Goal: Task Accomplishment & Management: Complete application form

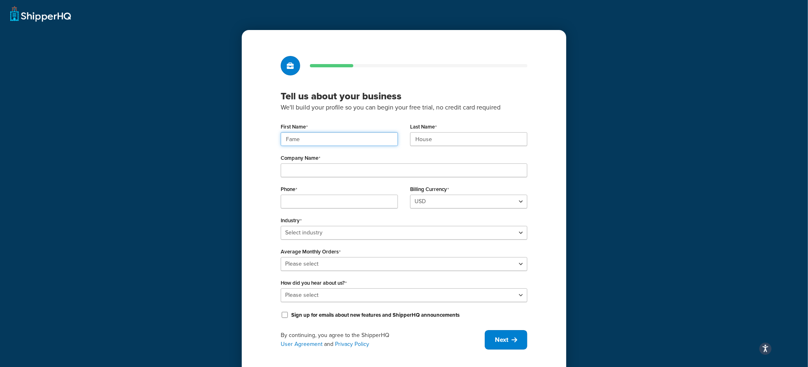
click at [292, 136] on input "Fame" at bounding box center [339, 139] width 117 height 14
drag, startPoint x: 292, startPoint y: 136, endPoint x: 210, endPoint y: 113, distance: 84.6
click at [274, 131] on div "Tell us about your business We'll build your profile so you can begin your free…" at bounding box center [404, 203] width 325 height 346
click at [344, 144] on input "Fame" at bounding box center [339, 139] width 117 height 14
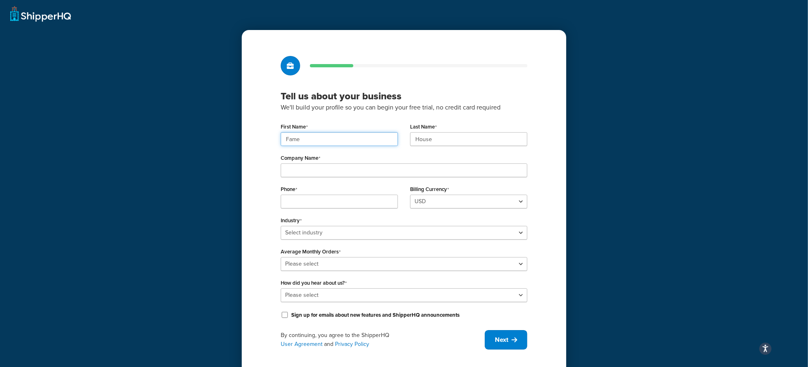
drag, startPoint x: 344, startPoint y: 144, endPoint x: 437, endPoint y: 143, distance: 92.5
click at [345, 144] on input "Fame" at bounding box center [339, 139] width 117 height 14
paste input "UMG"
type input "UMG"
click at [442, 144] on input "House" at bounding box center [468, 139] width 117 height 14
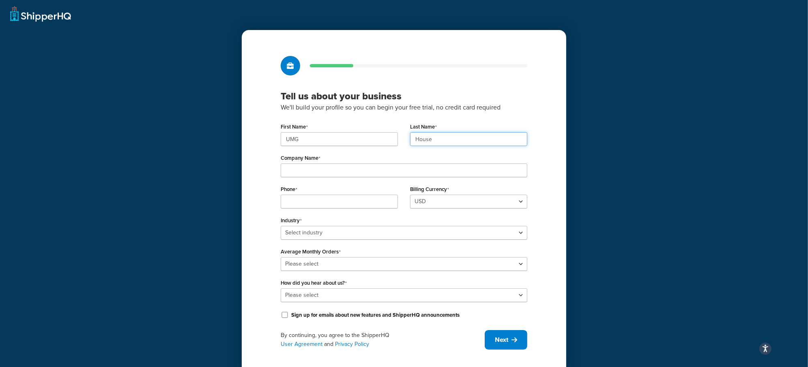
click at [442, 144] on input "House" at bounding box center [468, 139] width 117 height 14
drag, startPoint x: 442, startPoint y: 144, endPoint x: 405, endPoint y: 168, distance: 43.8
click at [441, 144] on input "House" at bounding box center [468, 139] width 117 height 14
paste input "UMG"
type input "UMG"
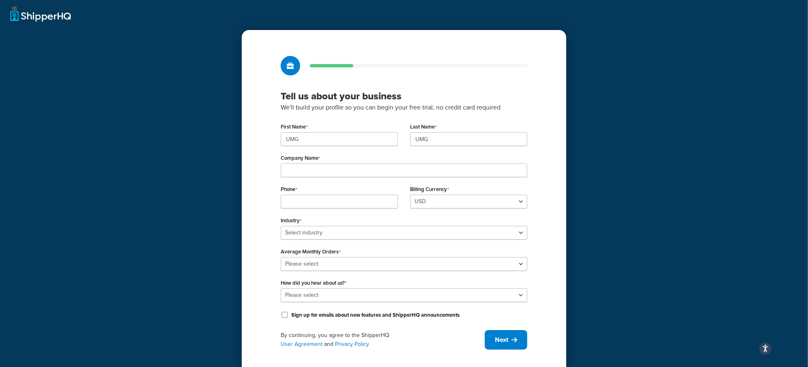
click at [362, 179] on div "First Name UMG Last Name UMG Company Name Phone Billing Currency USD Industry S…" at bounding box center [404, 221] width 247 height 200
drag, startPoint x: 348, startPoint y: 172, endPoint x: 14, endPoint y: 195, distance: 334.4
click at [341, 172] on input "Company Name" at bounding box center [404, 171] width 247 height 14
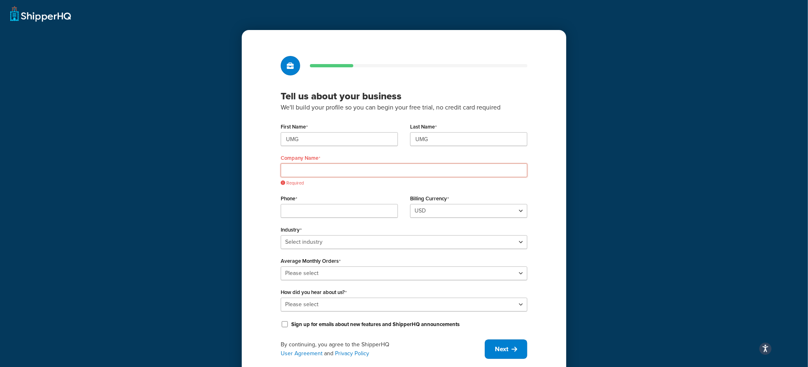
paste input "Universal Music Group"
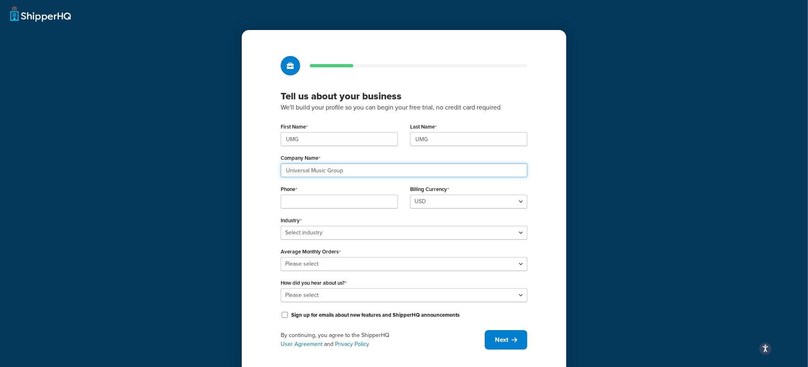
type input "Universal Music Group"
click at [345, 203] on input "Phone" at bounding box center [339, 202] width 117 height 14
paste input "8449137510"
type input "8449137510"
click at [328, 230] on select "Select industry Automotive Adult Agriculture Alcohol, Tobacco & CBD Arts & Craf…" at bounding box center [404, 233] width 247 height 14
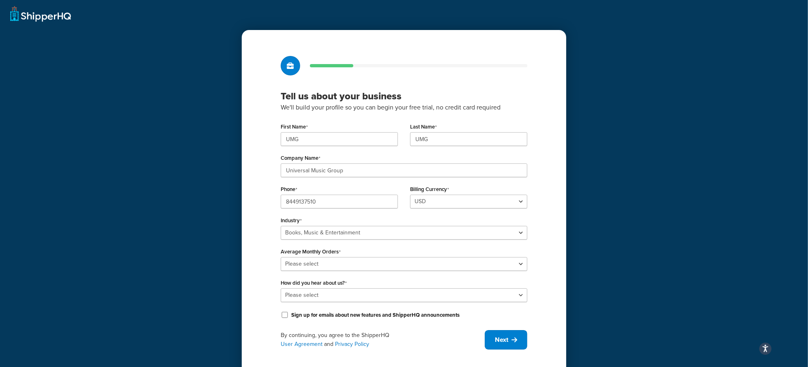
drag, startPoint x: 323, startPoint y: 240, endPoint x: 322, endPoint y: 233, distance: 6.6
click at [323, 238] on div "First Name UMG Last Name UMG Company Name Universal Music Group Phone 844913751…" at bounding box center [404, 221] width 247 height 200
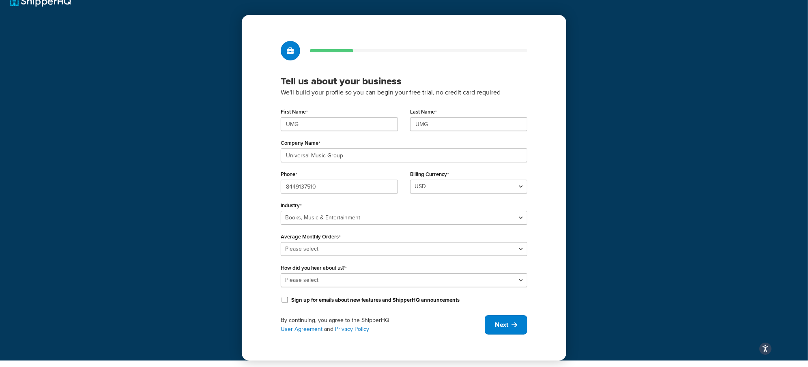
click at [324, 234] on label "Average Monthly Orders" at bounding box center [311, 237] width 60 height 6
click at [324, 242] on select "Please select 0-500 501-1,000 1,001-10,000 10,001-20,000 Over 20,000" at bounding box center [404, 249] width 247 height 14
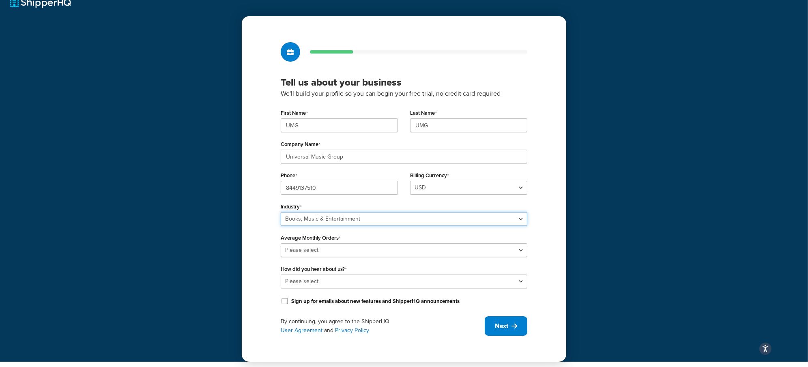
click at [327, 220] on select "Select industry Automotive Adult Agriculture Alcohol, Tobacco & CBD Arts & Craf…" at bounding box center [404, 219] width 247 height 14
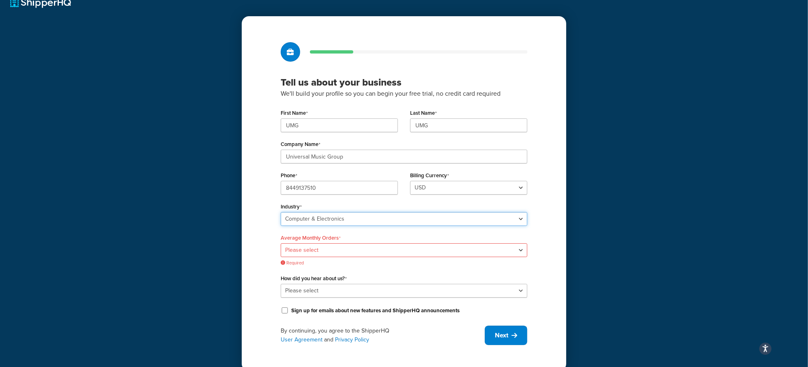
click at [322, 215] on select "Select industry Automotive Adult Agriculture Alcohol, Tobacco & CBD Arts & Craf…" at bounding box center [404, 219] width 247 height 14
select select "25"
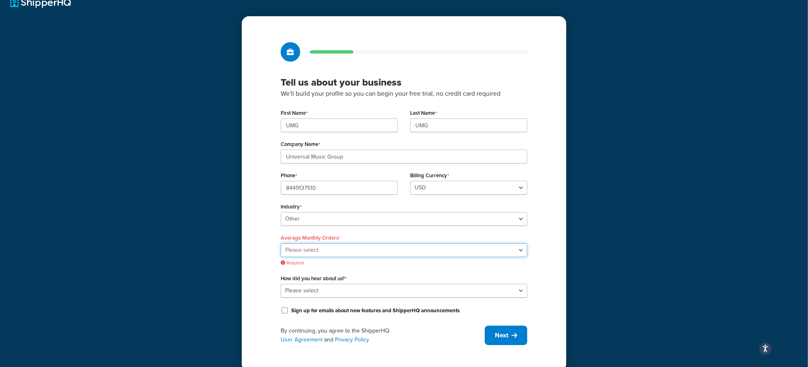
click at [323, 250] on select "Please select 0-500 501-1,000 1,001-10,000 10,001-20,000 Over 20,000" at bounding box center [404, 250] width 247 height 14
select select "4"
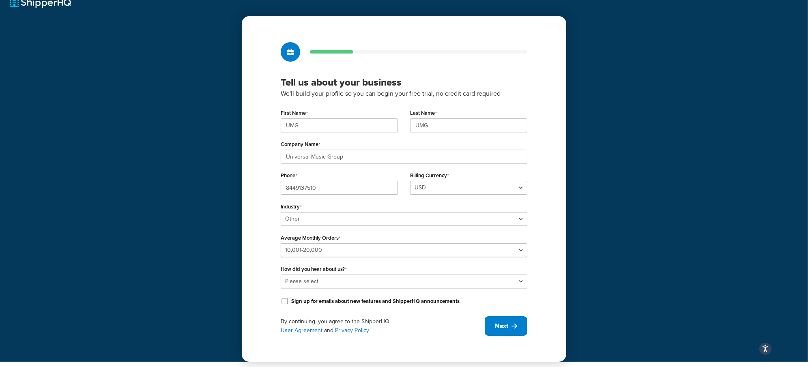
drag, startPoint x: 317, startPoint y: 291, endPoint x: 316, endPoint y: 284, distance: 6.1
click at [317, 291] on div "First Name UMG Last Name UMG Company Name Universal Music Group Phone 844913751…" at bounding box center [404, 207] width 247 height 200
click at [316, 283] on select "Please select Online Search App Store or Marketplace Listing Referred by Agency…" at bounding box center [404, 282] width 247 height 14
select select "10"
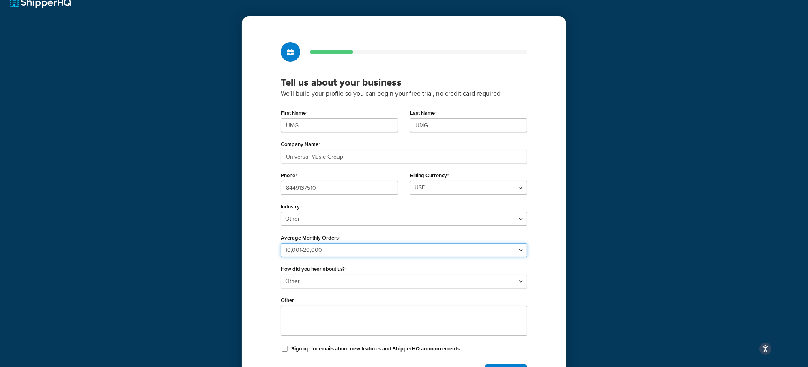
click at [321, 249] on select "Please select 0-500 501-1,000 1,001-10,000 10,001-20,000 Over 20,000" at bounding box center [404, 250] width 247 height 14
select select "5"
click at [247, 286] on div "Tell us about your business We'll build your profile so you can begin your free…" at bounding box center [404, 212] width 325 height 393
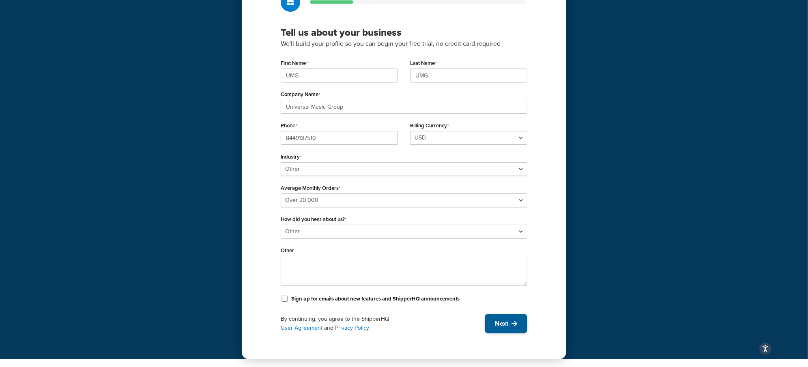
click at [488, 325] on button "Next" at bounding box center [506, 323] width 43 height 19
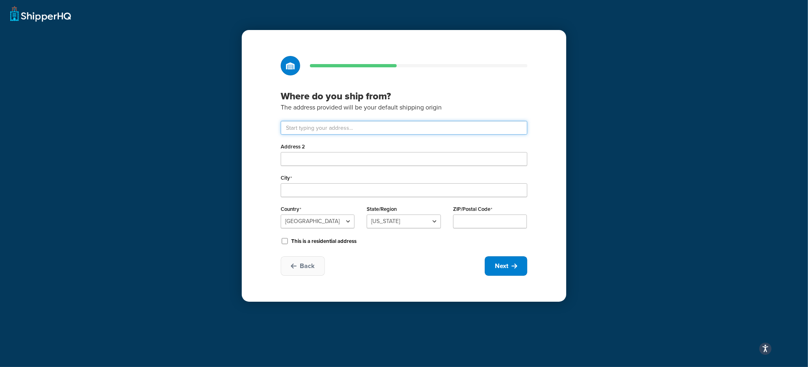
click at [305, 129] on input "text" at bounding box center [404, 128] width 247 height 14
paste input "123 S Broad St, 26th Floor,"
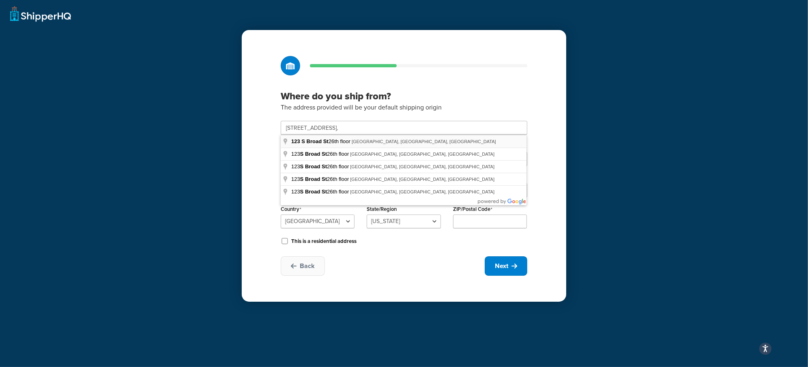
type input "123 S Broad St 26th floor"
type input "Philadelphia"
select select "38"
type input "19109"
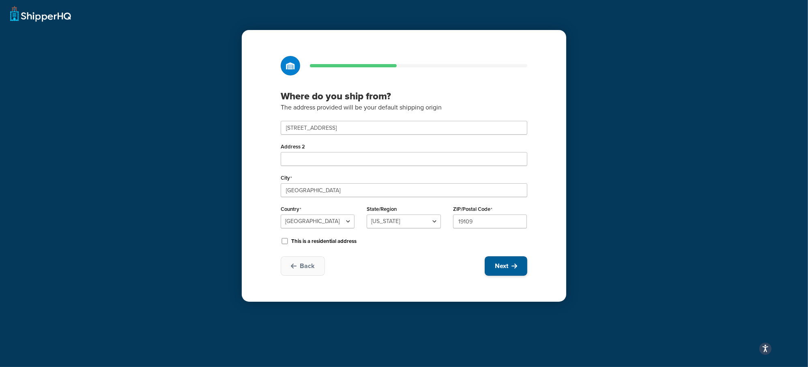
click at [507, 265] on span "Next" at bounding box center [501, 266] width 13 height 9
select select "1"
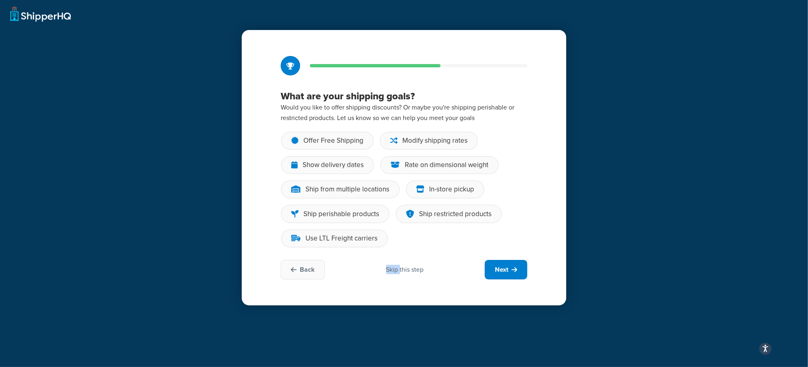
click at [400, 267] on div "Back Skip this step Next" at bounding box center [404, 269] width 247 height 19
click at [400, 267] on div "Skip this step" at bounding box center [405, 269] width 38 height 9
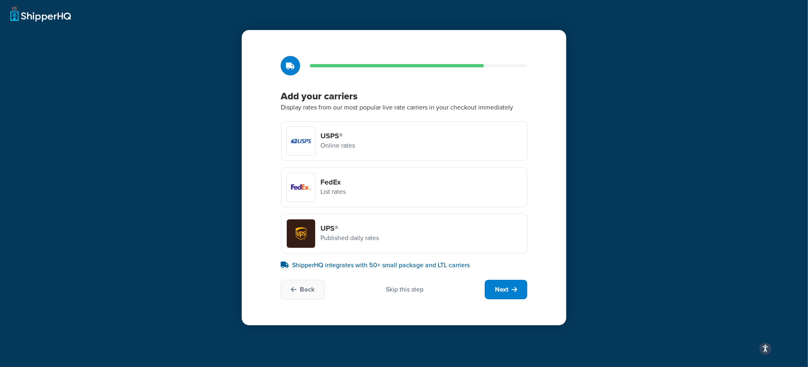
drag, startPoint x: 406, startPoint y: 298, endPoint x: 406, endPoint y: 290, distance: 8.1
click at [406, 298] on div "Back Skip this step Next" at bounding box center [404, 289] width 247 height 19
click at [406, 290] on div "Skip this step" at bounding box center [405, 289] width 38 height 9
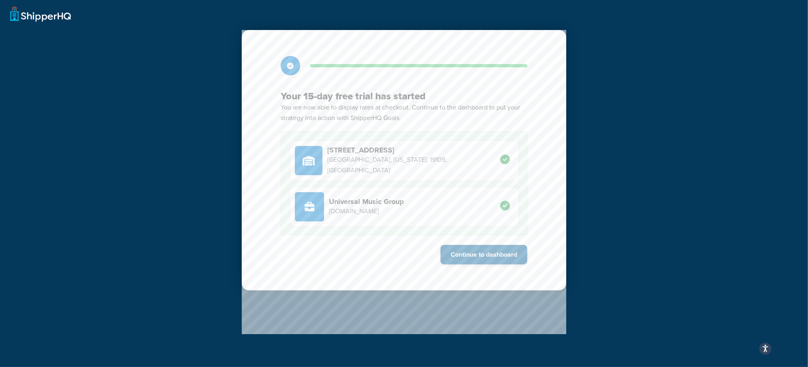
click at [498, 258] on button "Continue to dashboard" at bounding box center [484, 254] width 87 height 19
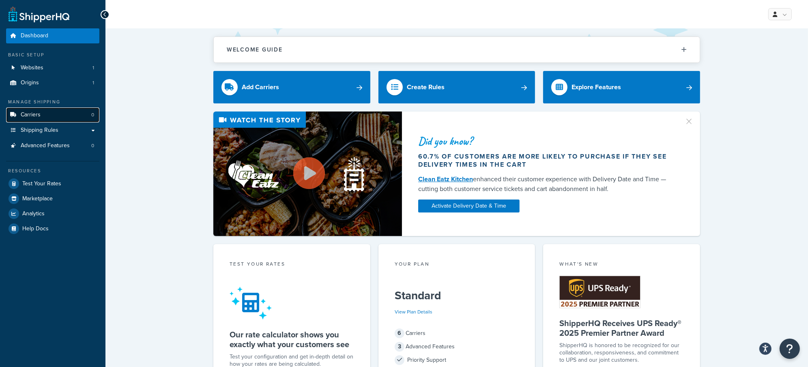
click at [56, 116] on link "Carriers 0" at bounding box center [52, 115] width 93 height 15
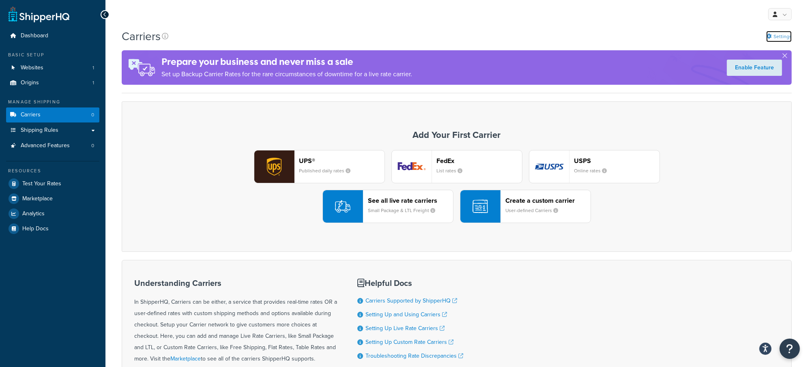
click at [787, 38] on link "Settings" at bounding box center [780, 36] width 26 height 11
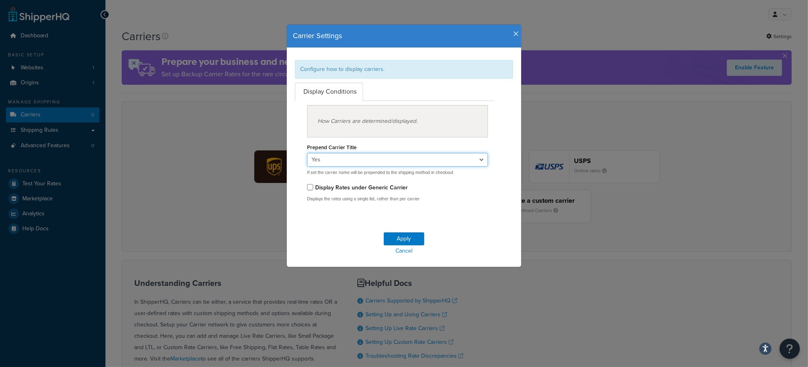
click at [409, 164] on select "Yes No" at bounding box center [397, 160] width 181 height 14
select select "false"
click at [400, 234] on button "Apply" at bounding box center [404, 239] width 41 height 13
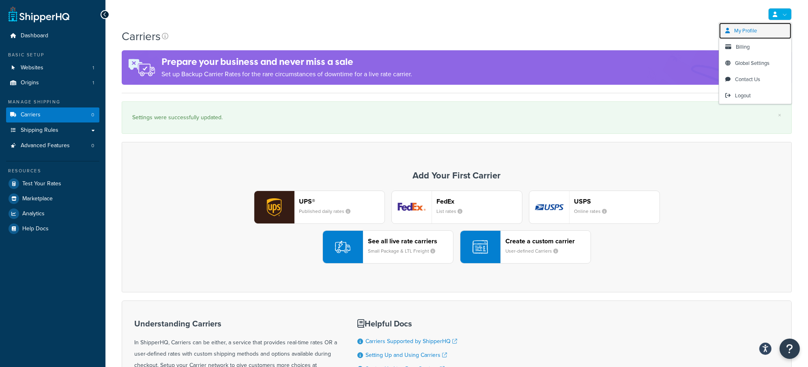
click at [756, 26] on link "My Profile" at bounding box center [755, 31] width 72 height 16
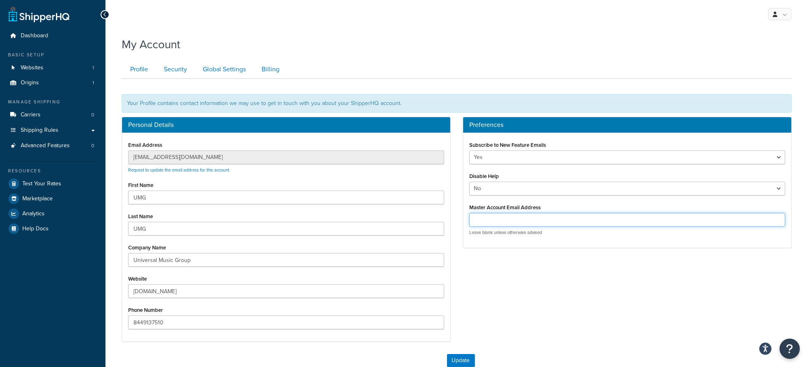
click at [518, 219] on input "Master Account Email Address" at bounding box center [628, 220] width 316 height 14
paste input "[EMAIL_ADDRESS][DOMAIN_NAME]"
type input "customercare@famehouse.net"
drag, startPoint x: 523, startPoint y: 280, endPoint x: 477, endPoint y: 320, distance: 60.7
click at [522, 280] on div "Personal Details Email Address customercare@famehouse.net Request to update the…" at bounding box center [457, 233] width 683 height 233
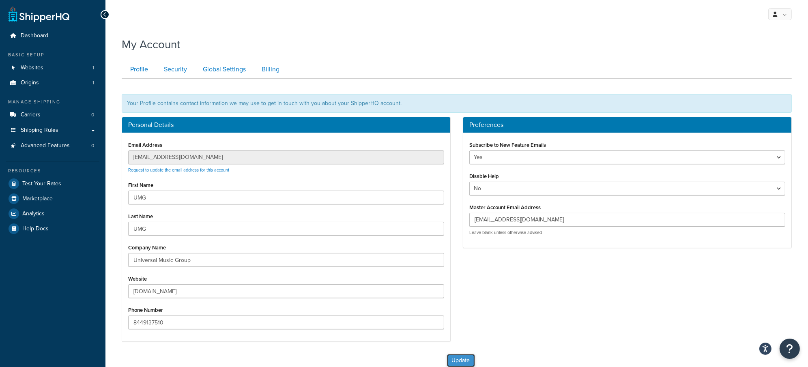
click at [459, 357] on button "Update" at bounding box center [461, 360] width 28 height 13
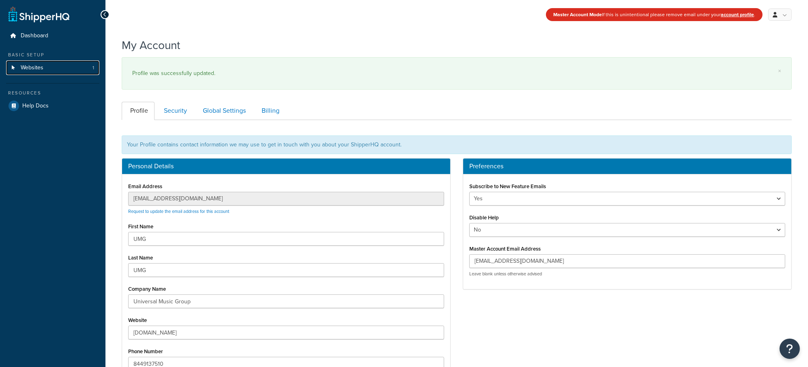
click at [57, 70] on link "Websites 1" at bounding box center [52, 67] width 93 height 15
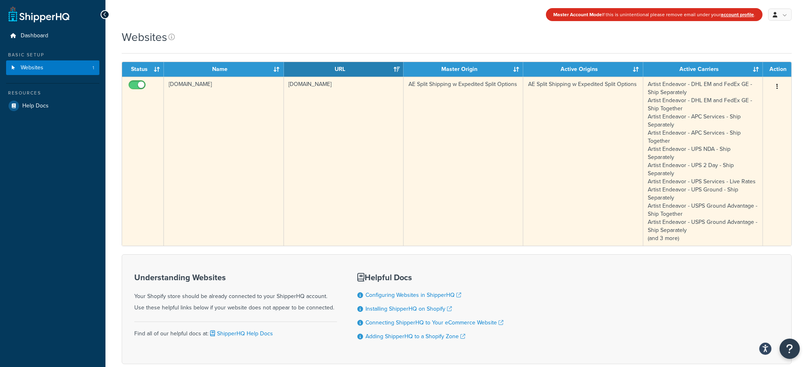
click at [776, 84] on button "button" at bounding box center [777, 86] width 11 height 13
click at [749, 101] on link "Edit" at bounding box center [745, 103] width 64 height 17
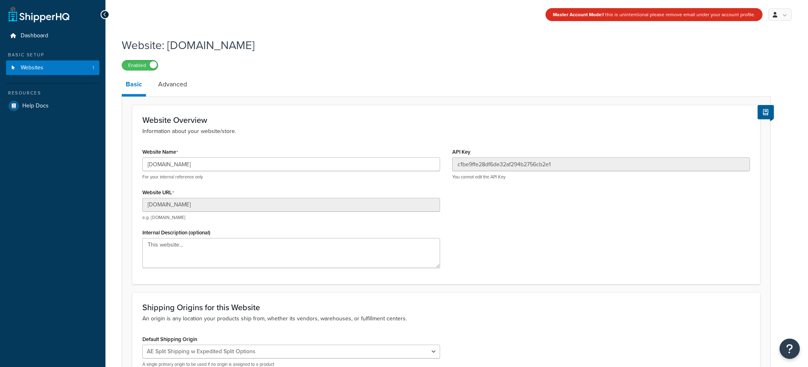
scroll to position [91, 0]
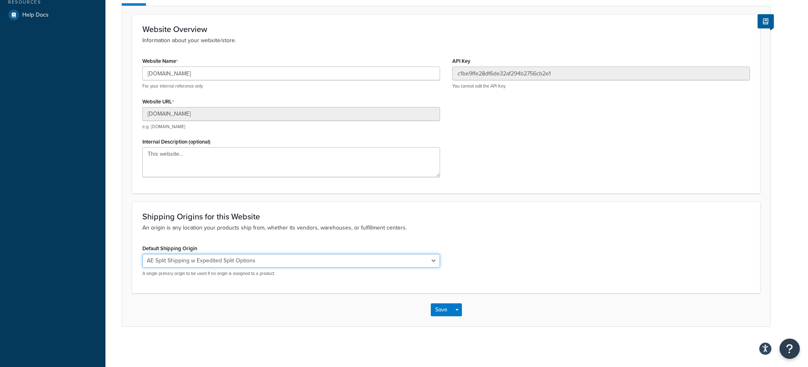
click at [241, 265] on select "El Famoso Artist Endeavor (OG) Graphik Dimensions Artivise Printful [PERSON_NAM…" at bounding box center [291, 261] width 298 height 14
select select "68760"
click at [438, 307] on button "Save" at bounding box center [442, 310] width 22 height 13
